Goal: Task Accomplishment & Management: Use online tool/utility

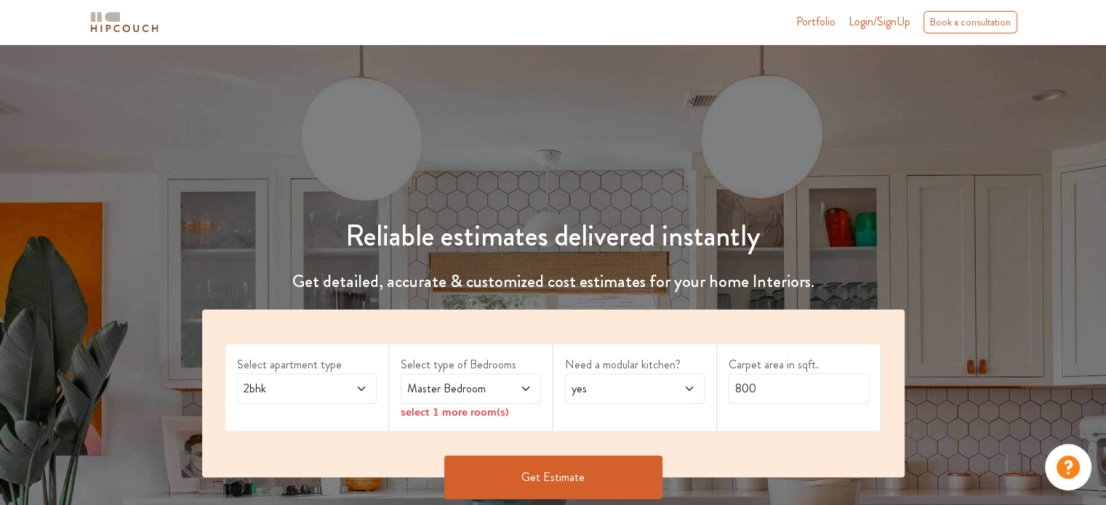
click at [257, 391] on span "2bhk" at bounding box center [288, 388] width 95 height 17
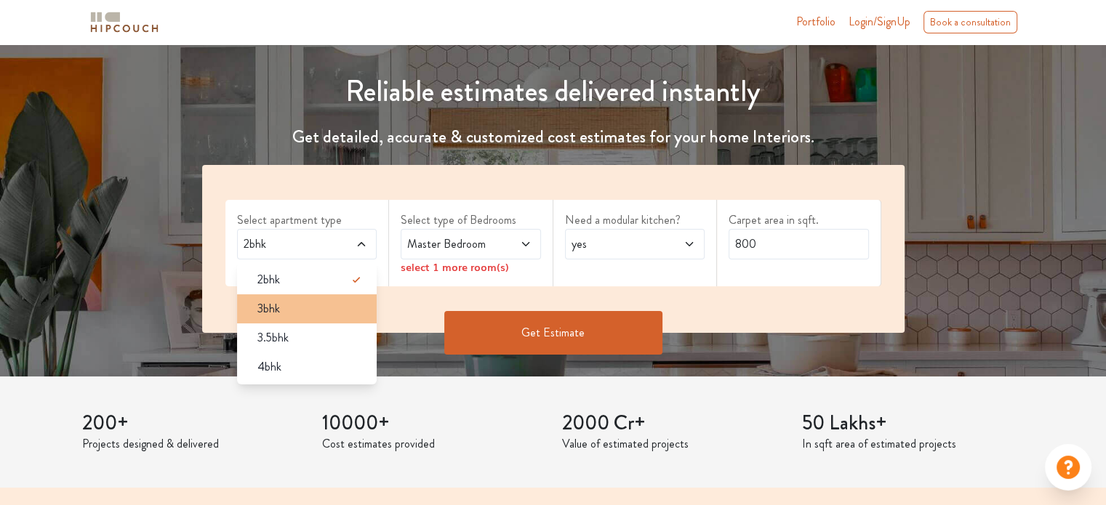
scroll to position [145, 0]
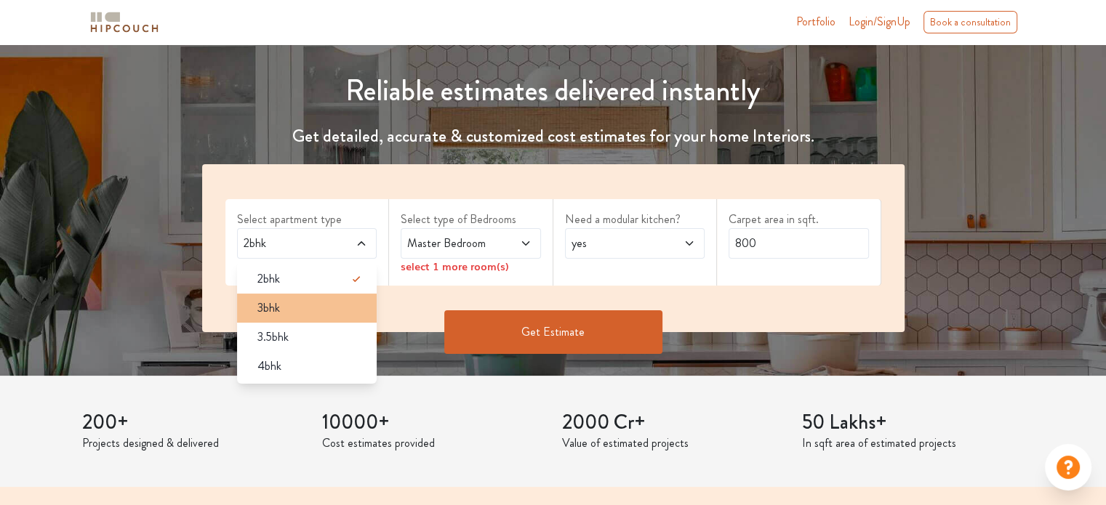
click at [286, 302] on div "3bhk" at bounding box center [312, 308] width 132 height 17
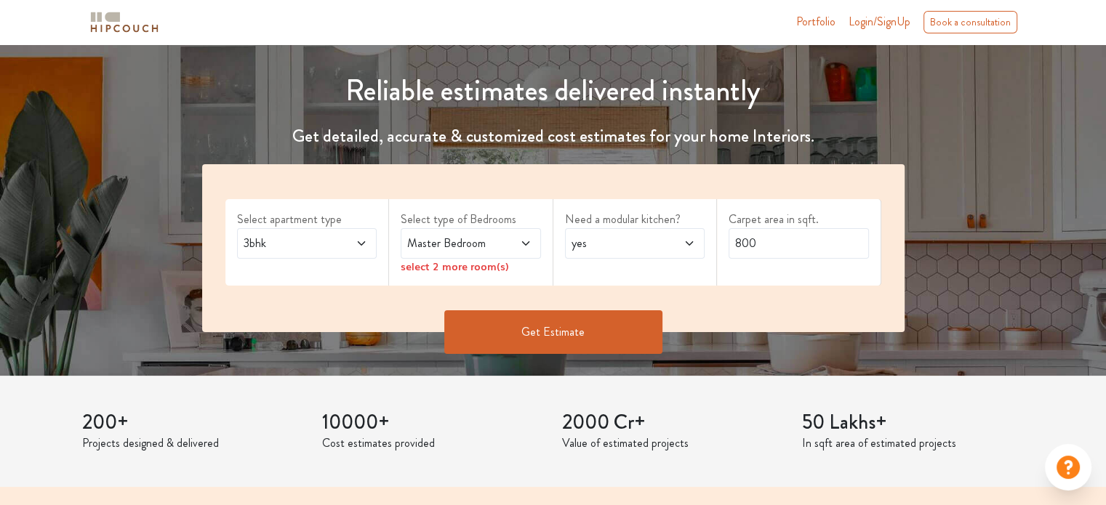
click at [500, 251] on span at bounding box center [515, 243] width 32 height 17
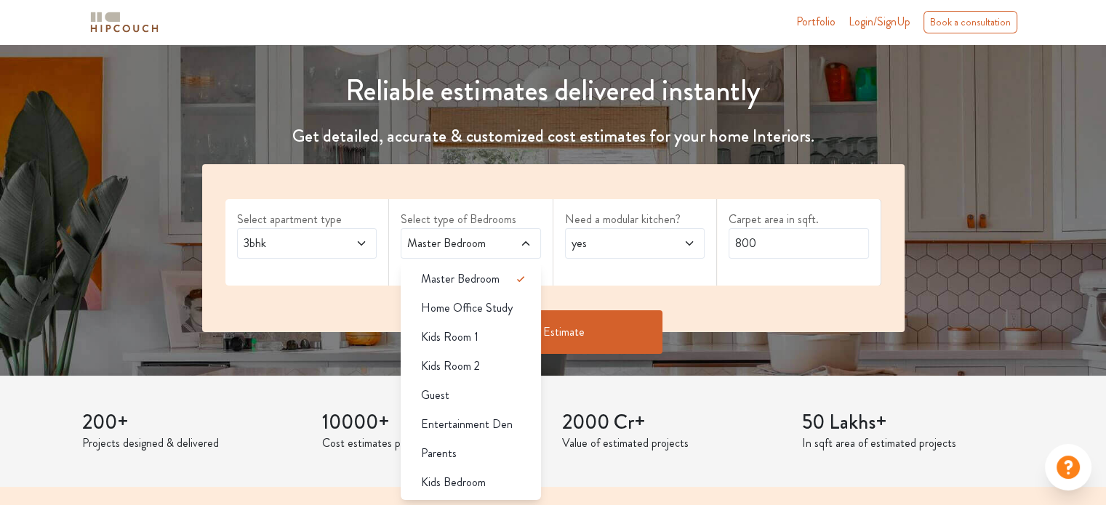
click at [497, 240] on span "Master Bedroom" at bounding box center [451, 243] width 95 height 17
click at [506, 269] on li "Master Bedroom" at bounding box center [471, 279] width 140 height 29
click at [475, 284] on span "Master Bedroom" at bounding box center [460, 278] width 79 height 17
click at [459, 314] on span "Home Office Study" at bounding box center [467, 308] width 92 height 17
click at [462, 311] on span "Home Office Study" at bounding box center [467, 308] width 92 height 17
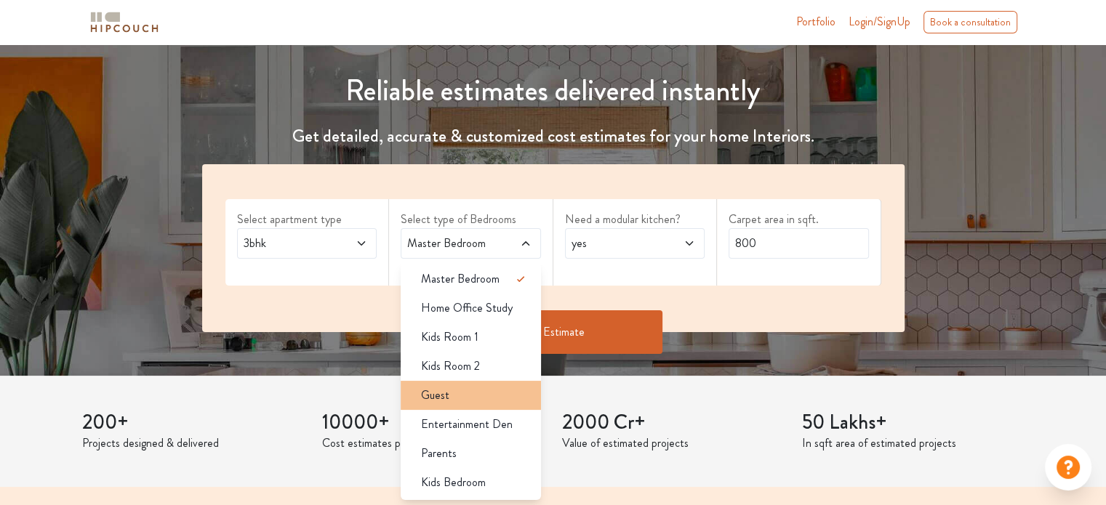
click at [477, 394] on div "Guest" at bounding box center [475, 395] width 132 height 17
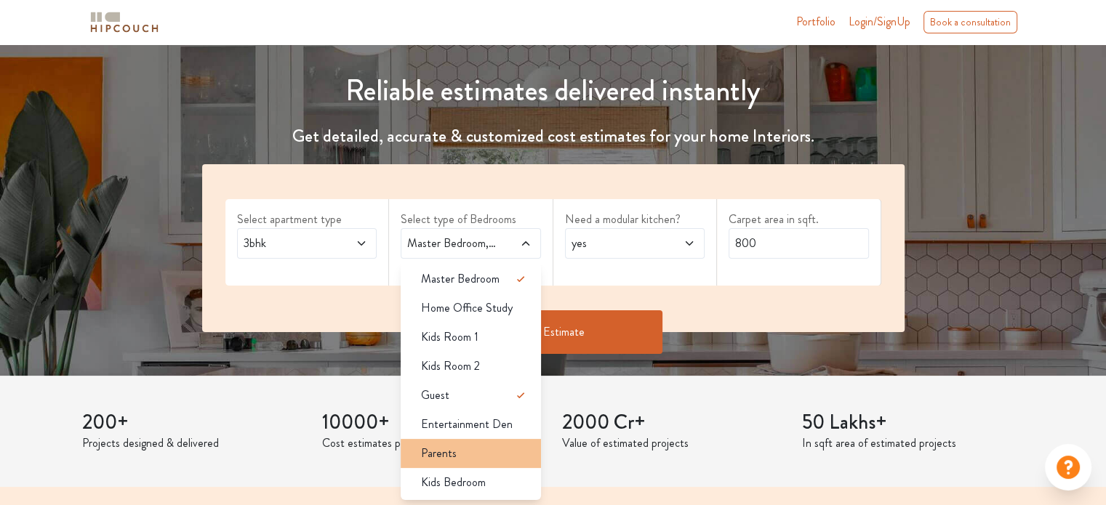
click at [474, 460] on div "Parents" at bounding box center [475, 453] width 132 height 17
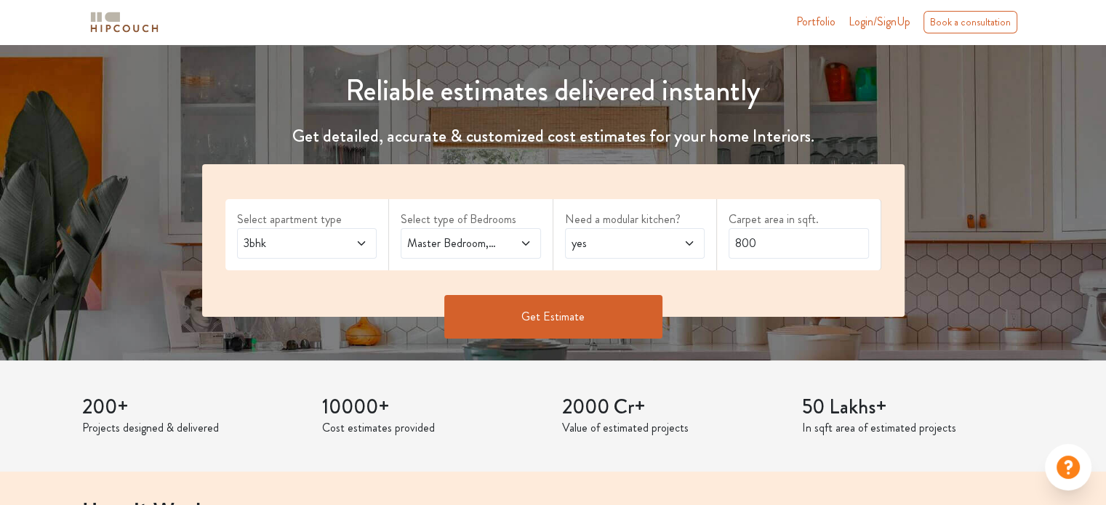
click at [613, 246] on span "yes" at bounding box center [615, 243] width 95 height 17
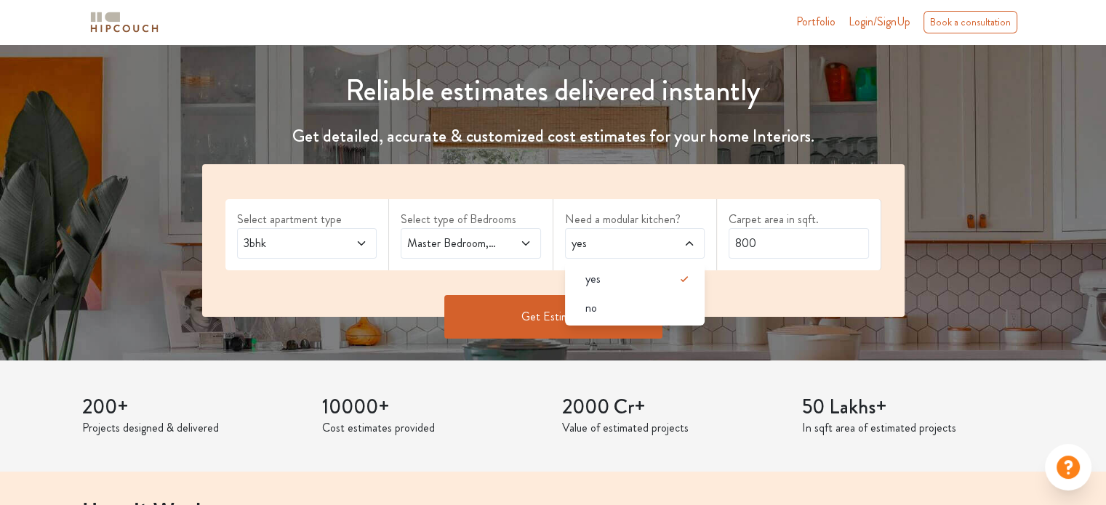
click at [613, 246] on span "yes" at bounding box center [615, 243] width 95 height 17
click at [781, 245] on input "800" at bounding box center [798, 243] width 140 height 31
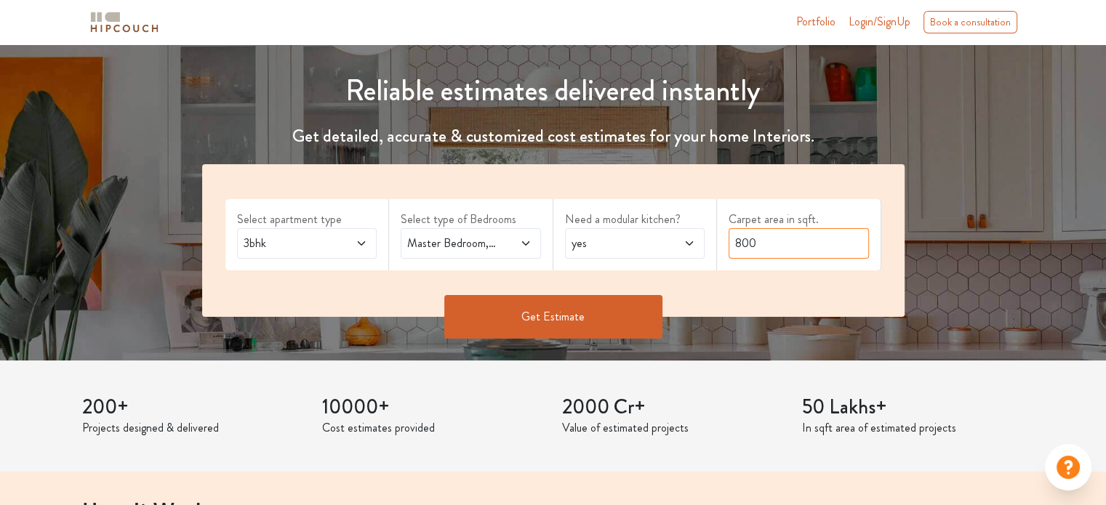
click at [781, 245] on input "800" at bounding box center [798, 243] width 140 height 31
type input "1100"
click at [542, 308] on button "Get Estimate" at bounding box center [553, 317] width 218 height 44
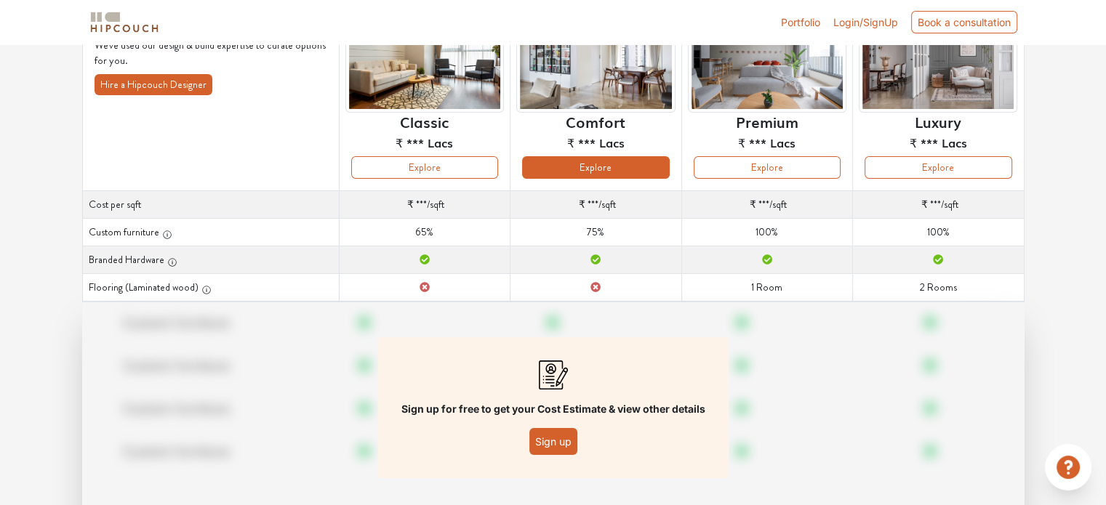
scroll to position [209, 0]
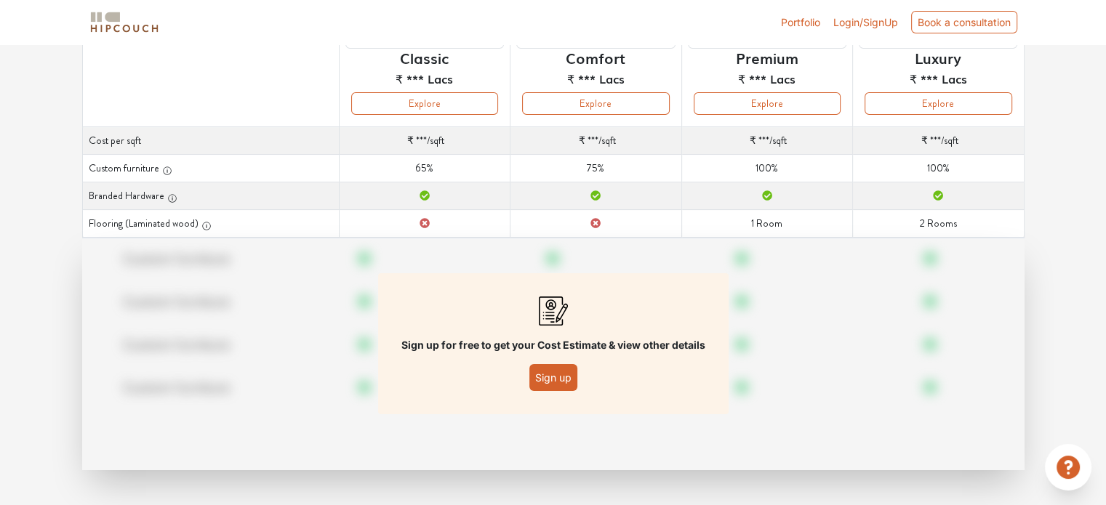
click at [555, 377] on button "Sign up" at bounding box center [553, 377] width 48 height 27
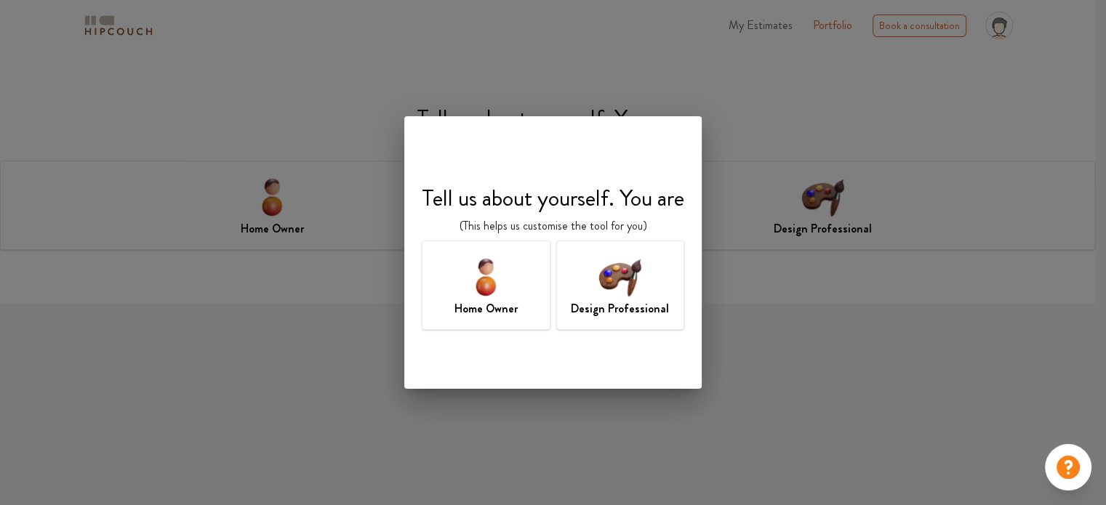
click at [655, 292] on div "Design Professional" at bounding box center [620, 285] width 129 height 89
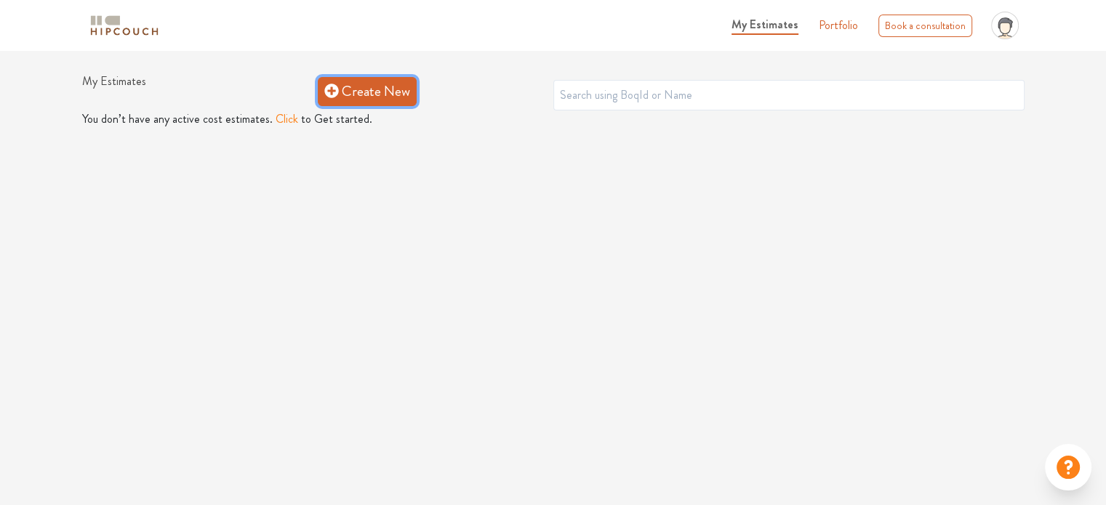
click at [353, 95] on link "Create New" at bounding box center [367, 91] width 99 height 29
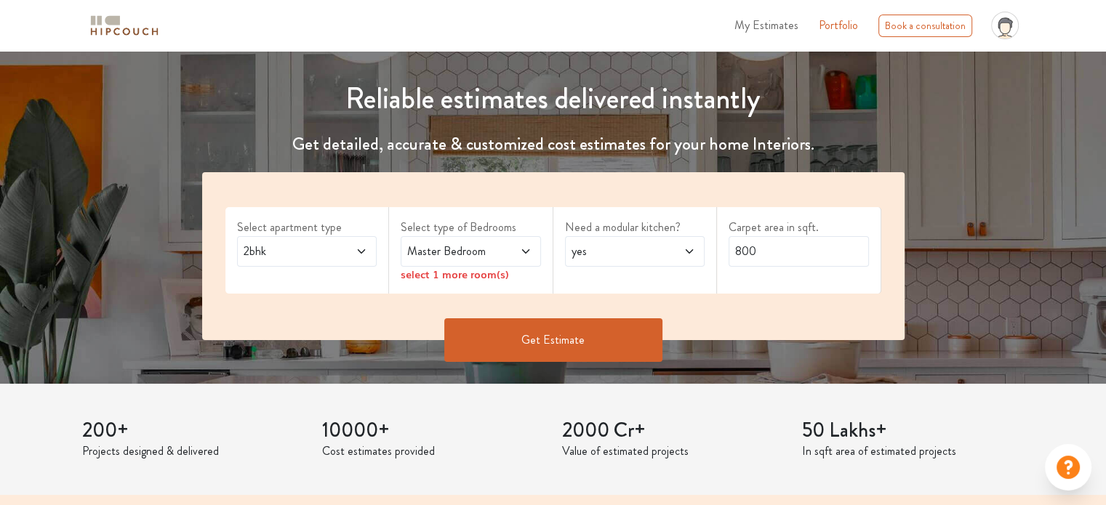
scroll to position [145, 0]
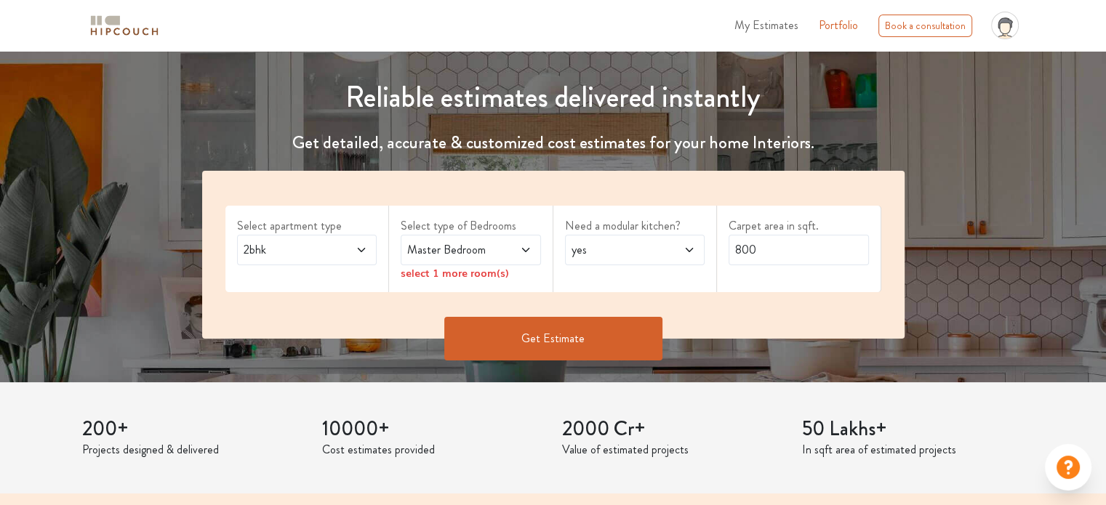
click at [317, 252] on span "2bhk" at bounding box center [288, 249] width 95 height 17
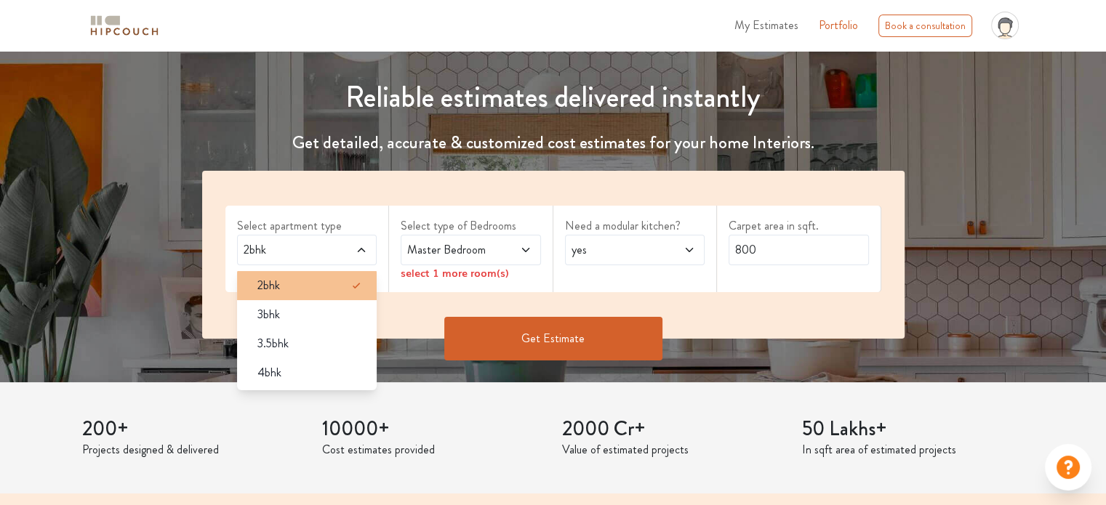
click at [319, 290] on div "2bhk" at bounding box center [312, 285] width 132 height 17
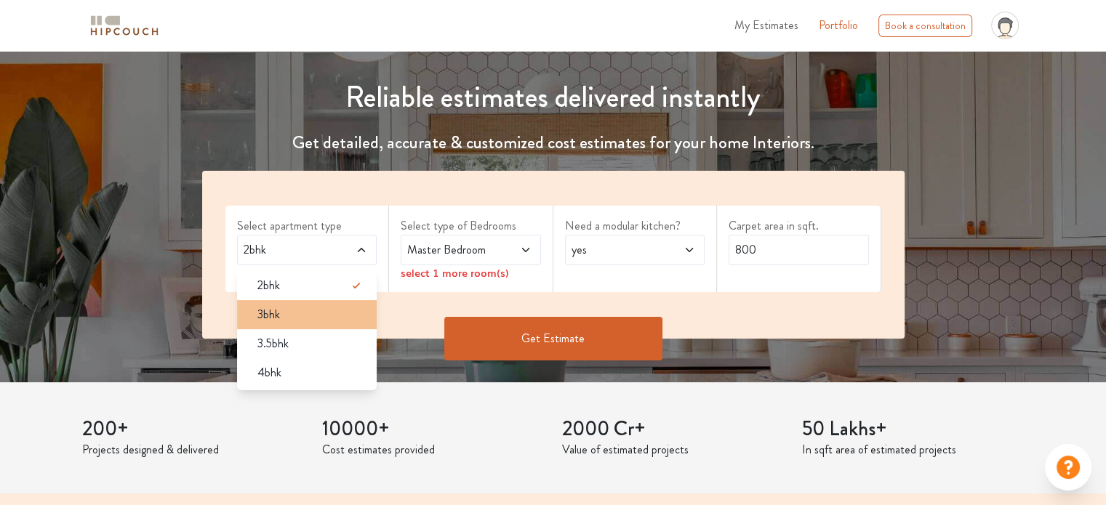
click at [301, 319] on div "3bhk" at bounding box center [312, 314] width 132 height 17
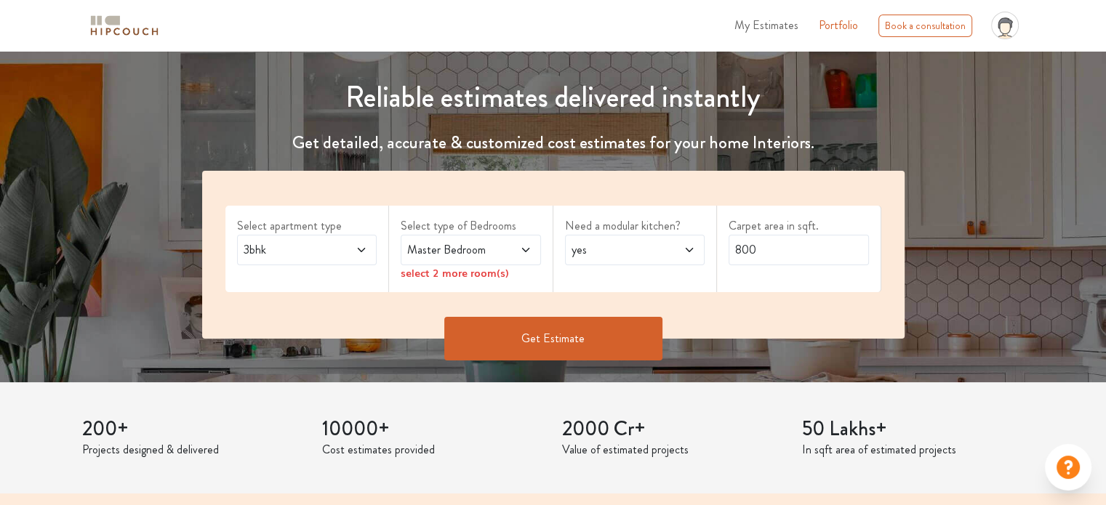
click at [486, 249] on span "Master Bedroom" at bounding box center [451, 249] width 95 height 17
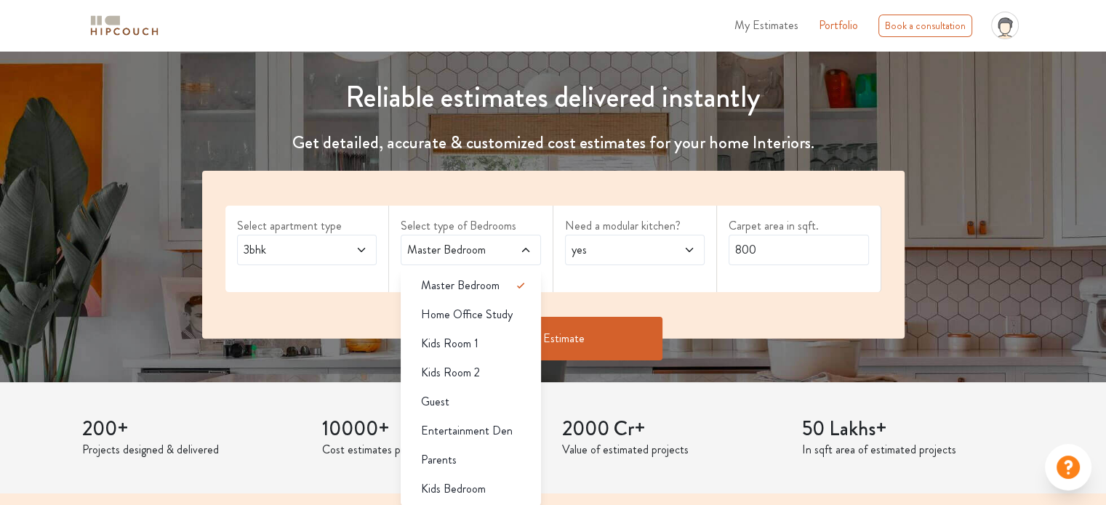
click at [486, 249] on span "Master Bedroom" at bounding box center [451, 249] width 95 height 17
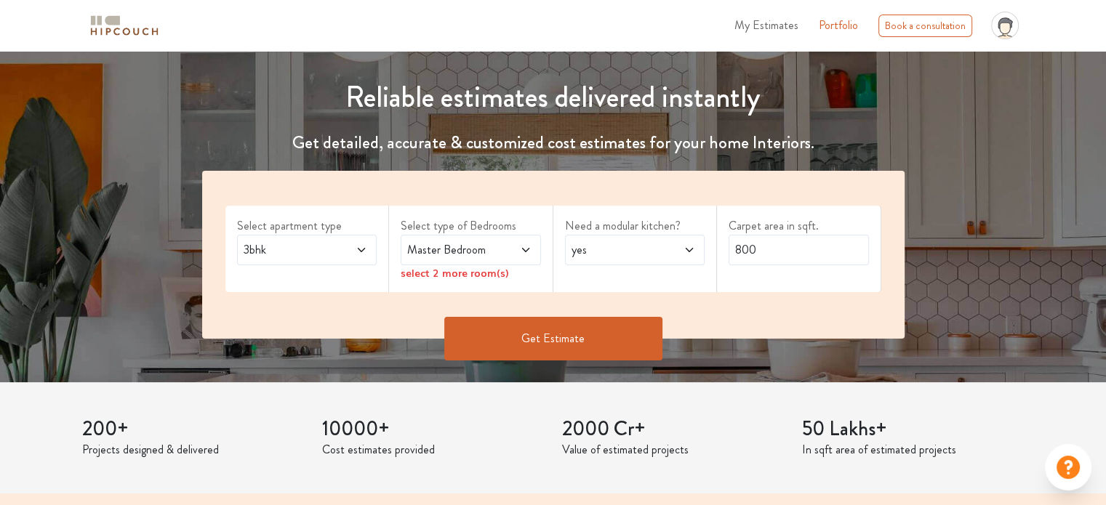
click at [486, 249] on span "Master Bedroom" at bounding box center [451, 249] width 95 height 17
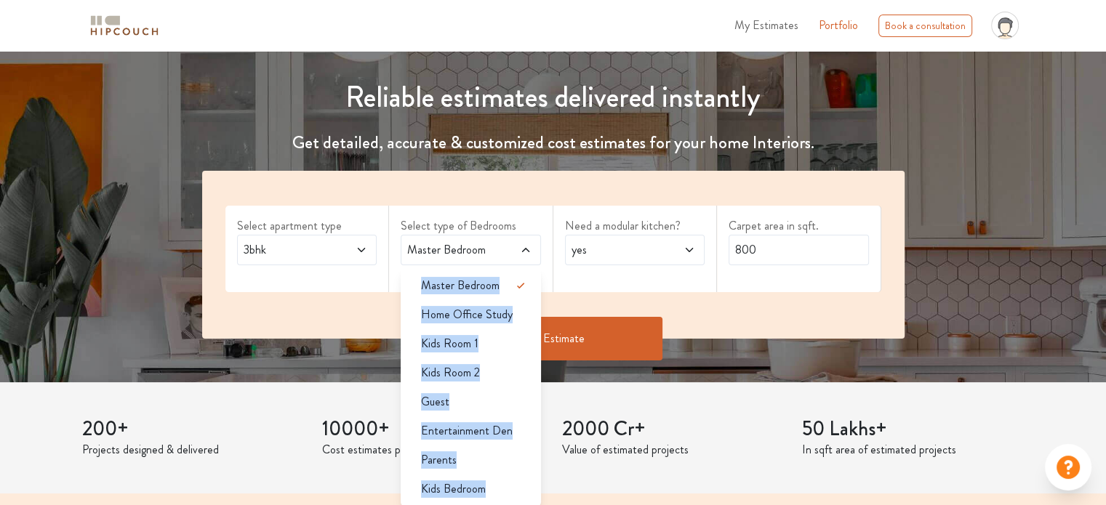
click at [486, 249] on span "Master Bedroom" at bounding box center [451, 249] width 95 height 17
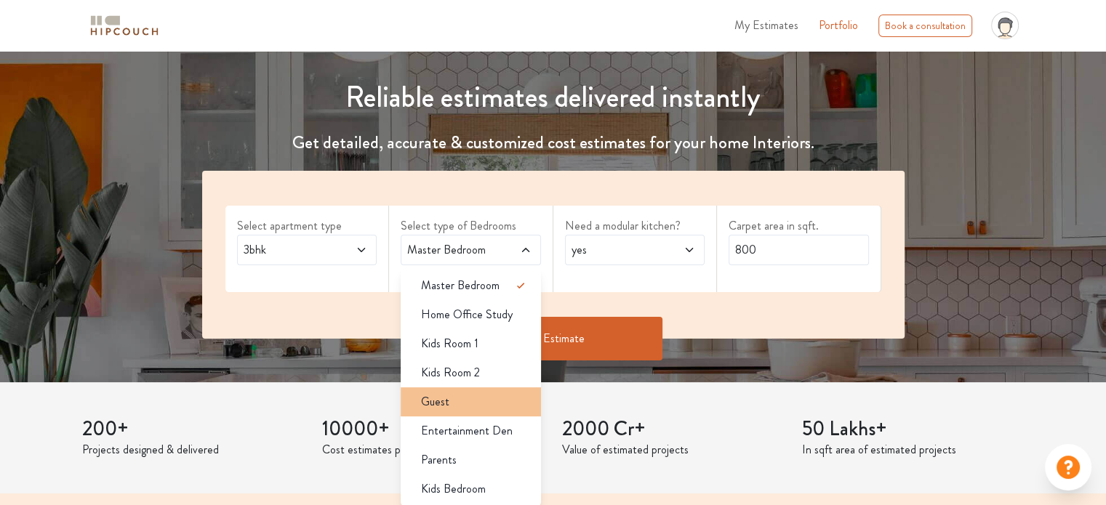
click at [482, 398] on div "Guest" at bounding box center [475, 401] width 132 height 17
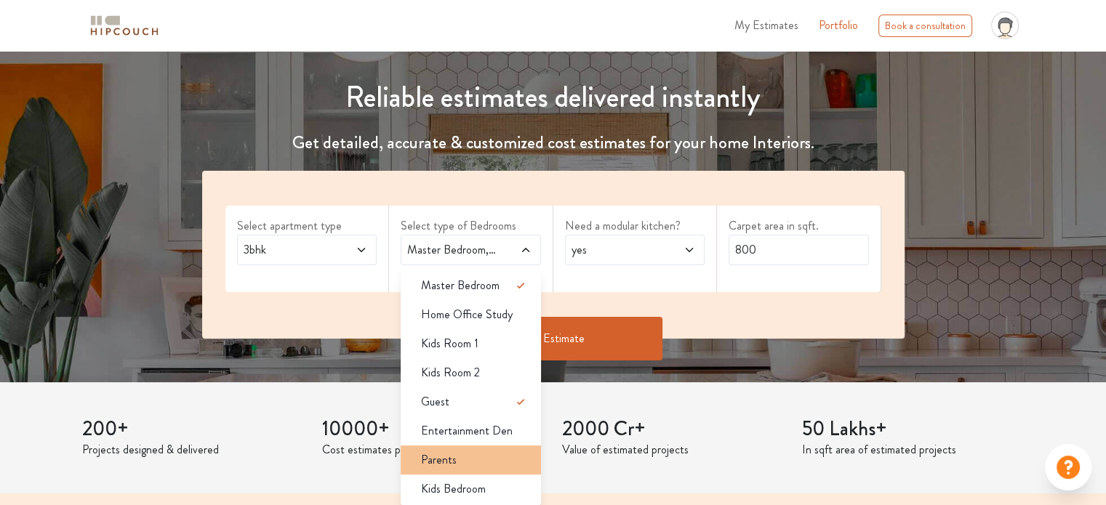
click at [474, 462] on div "Parents" at bounding box center [475, 459] width 132 height 17
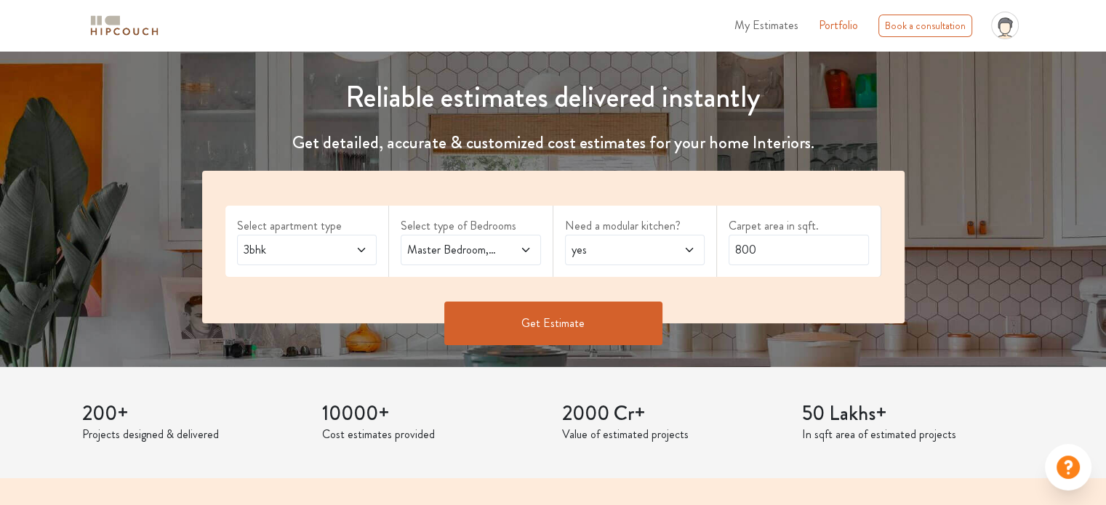
click at [609, 249] on span "yes" at bounding box center [615, 249] width 95 height 17
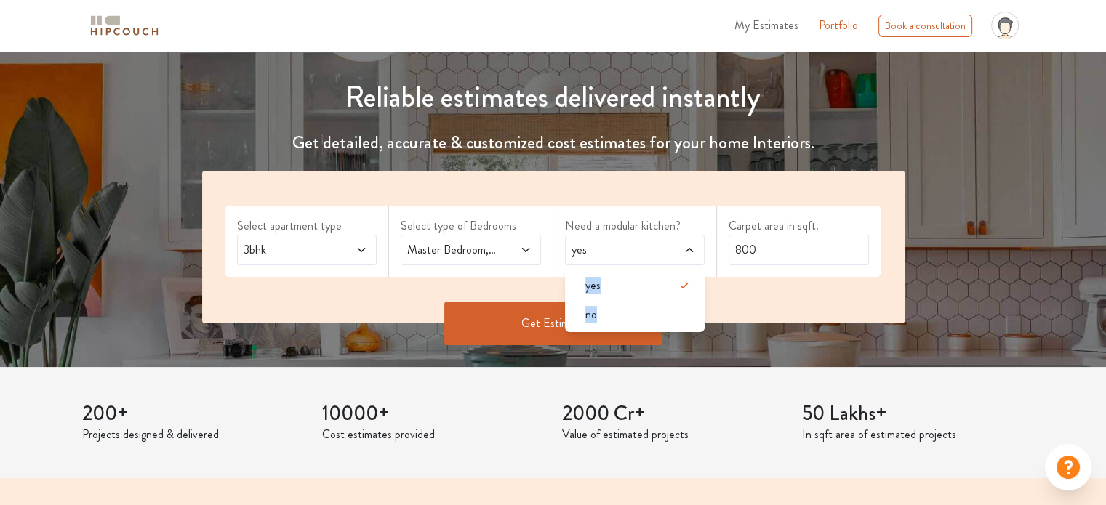
click at [609, 249] on span "yes" at bounding box center [615, 249] width 95 height 17
click at [776, 247] on input "800" at bounding box center [798, 250] width 140 height 31
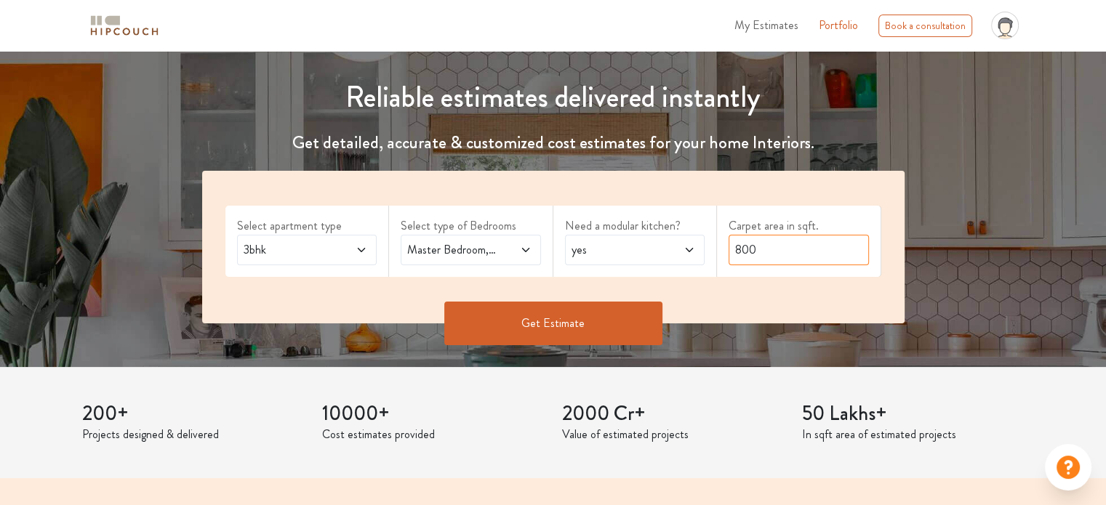
click at [776, 247] on input "800" at bounding box center [798, 250] width 140 height 31
type input "1100"
click at [580, 318] on button "Get Estimate" at bounding box center [553, 324] width 218 height 44
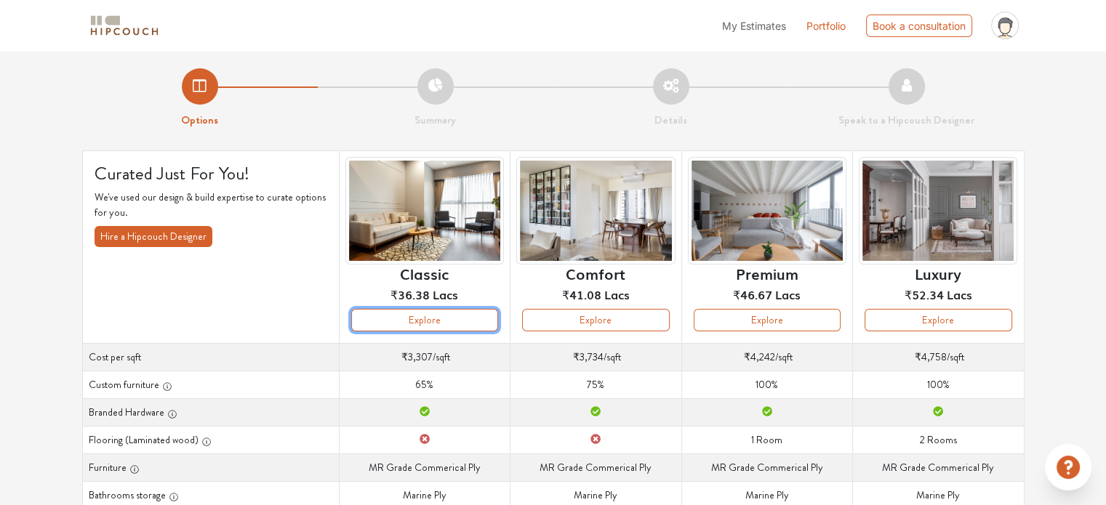
click at [454, 314] on button "Explore" at bounding box center [424, 320] width 147 height 23
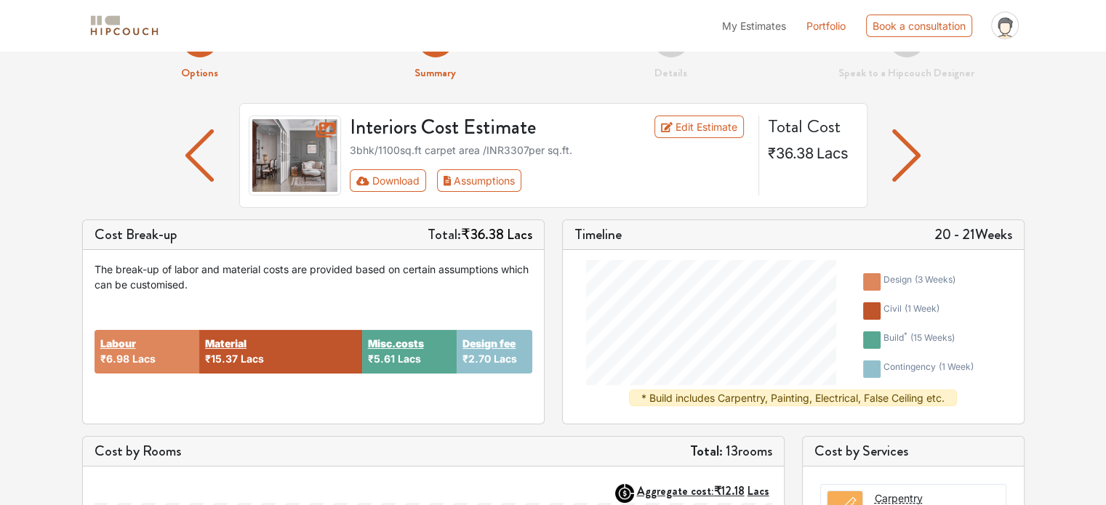
scroll to position [73, 0]
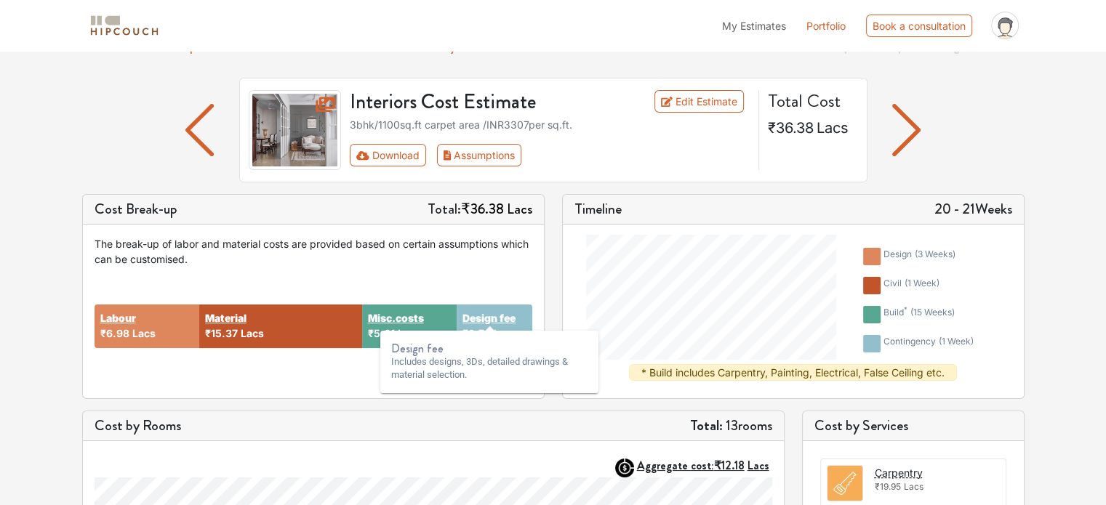
click at [497, 316] on strong "Design fee" at bounding box center [488, 317] width 53 height 15
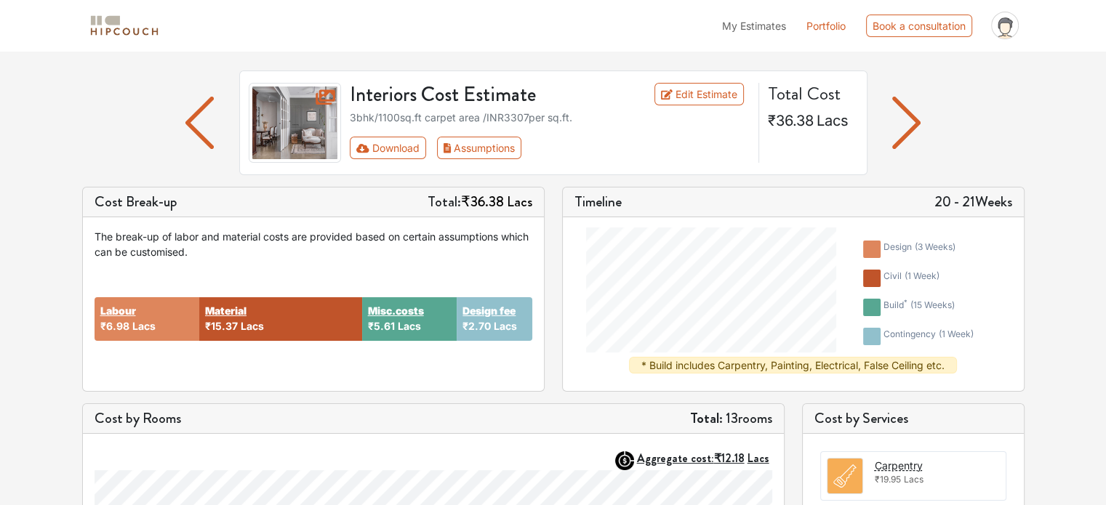
scroll to position [0, 0]
